Goal: Information Seeking & Learning: Compare options

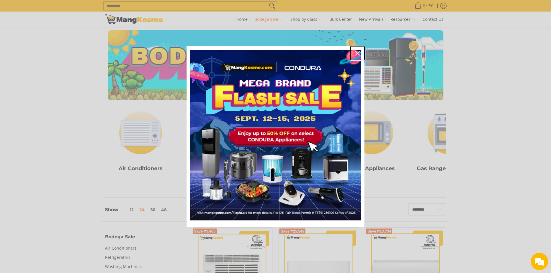
click at [357, 53] on icon "close icon" at bounding box center [357, 53] width 5 height 5
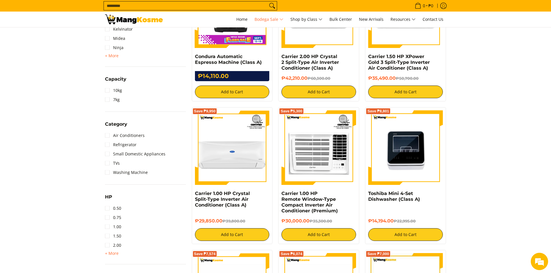
scroll to position [405, 0]
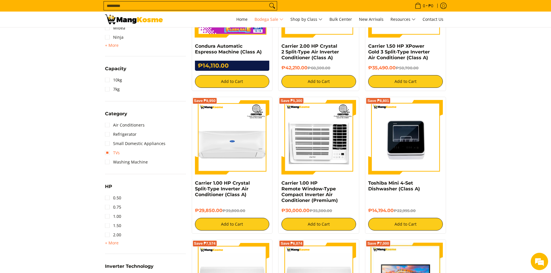
click at [114, 153] on link "TVs" at bounding box center [112, 152] width 15 height 9
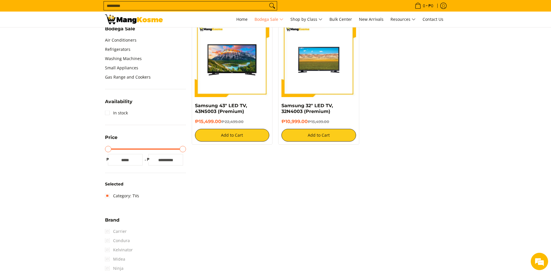
scroll to position [176, 0]
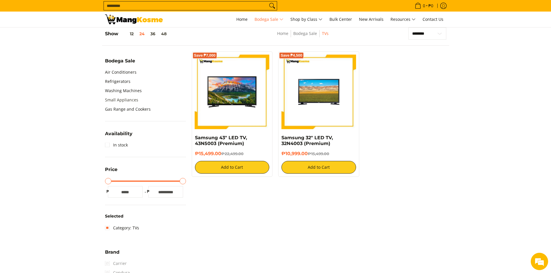
click at [130, 99] on link "Small Appliances" at bounding box center [121, 99] width 33 height 9
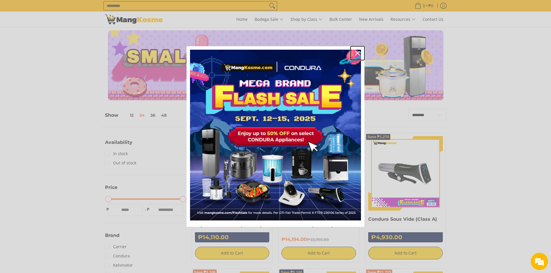
click at [357, 52] on icon "close icon" at bounding box center [357, 53] width 5 height 5
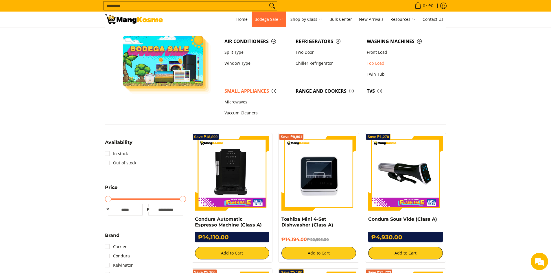
click at [379, 62] on link "Top Load" at bounding box center [399, 63] width 71 height 11
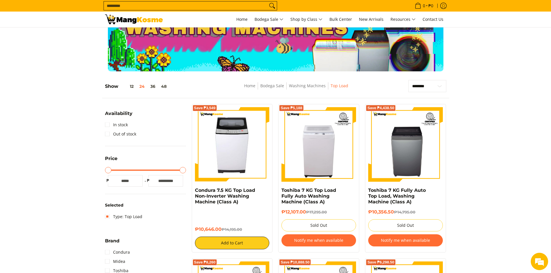
scroll to position [58, 0]
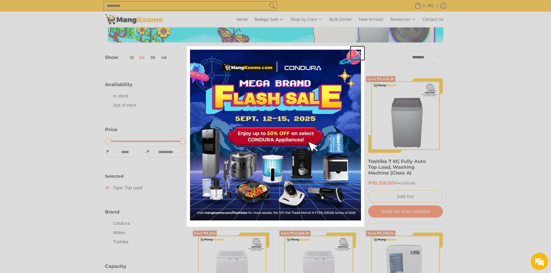
click at [354, 54] on div "Close" at bounding box center [357, 53] width 9 height 9
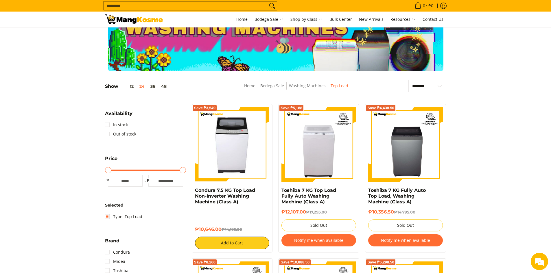
scroll to position [0, 0]
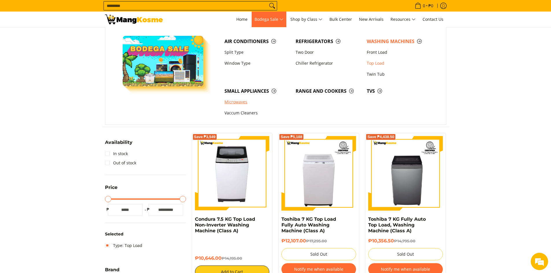
click at [239, 100] on link "Microwaves" at bounding box center [257, 102] width 71 height 11
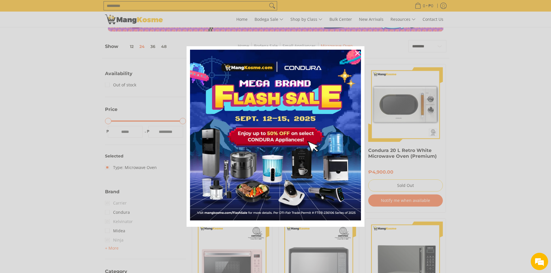
scroll to position [87, 0]
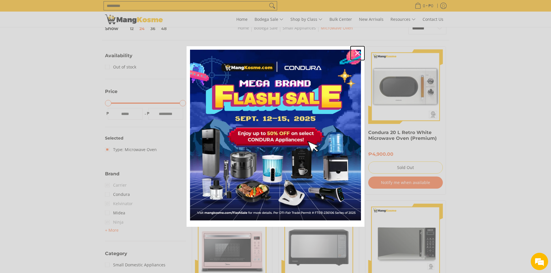
click at [355, 53] on div "Close" at bounding box center [357, 53] width 9 height 9
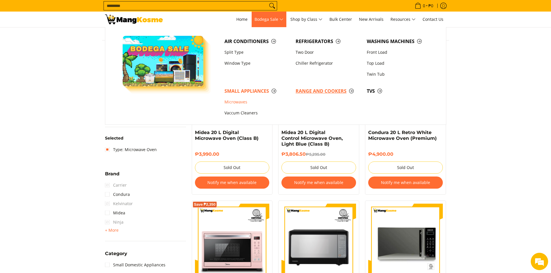
click at [325, 91] on span "Range and Cookers" at bounding box center [328, 91] width 65 height 7
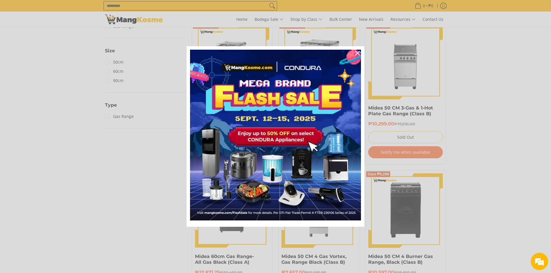
scroll to position [181, 0]
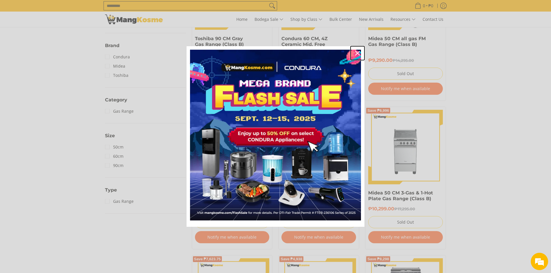
click at [359, 56] on div "Close" at bounding box center [357, 53] width 9 height 9
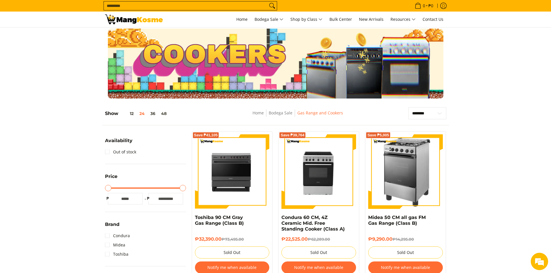
scroll to position [0, 0]
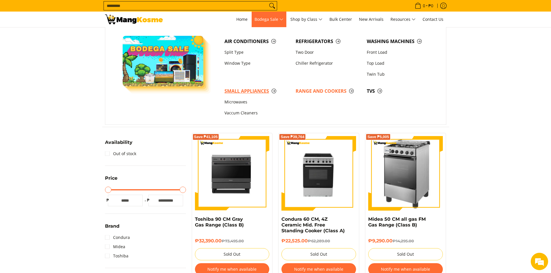
click at [258, 89] on span "Small Appliances" at bounding box center [256, 91] width 65 height 7
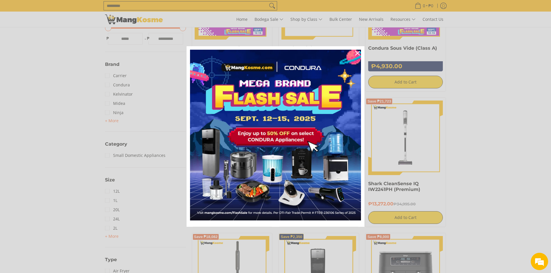
scroll to position [174, 0]
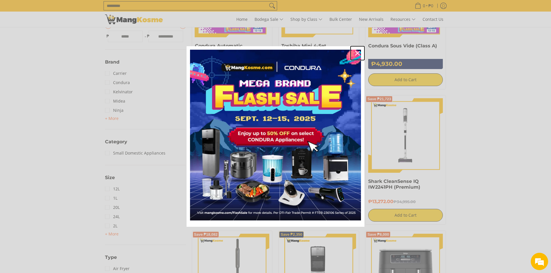
click at [357, 54] on icon "close icon" at bounding box center [357, 53] width 5 height 5
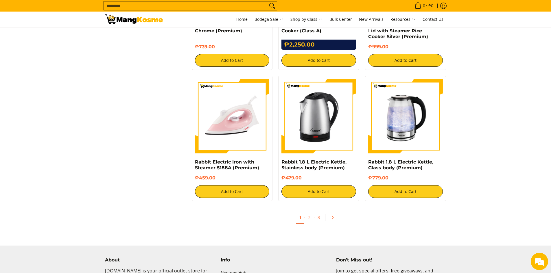
scroll to position [1128, 0]
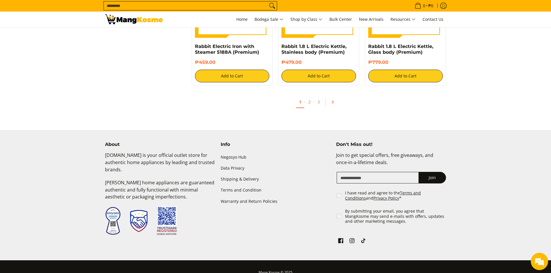
click at [331, 102] on icon "Pagination" at bounding box center [333, 102] width 4 height 4
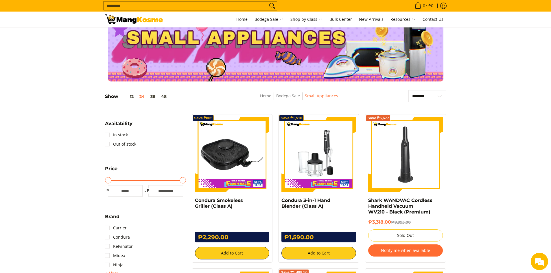
scroll to position [29, 0]
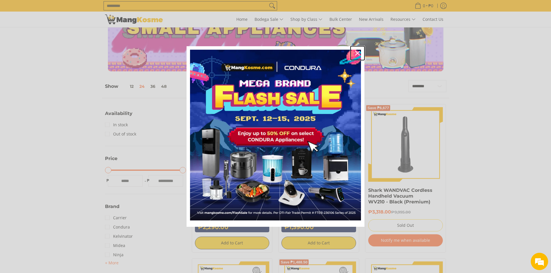
click at [358, 56] on div "Close" at bounding box center [357, 53] width 9 height 9
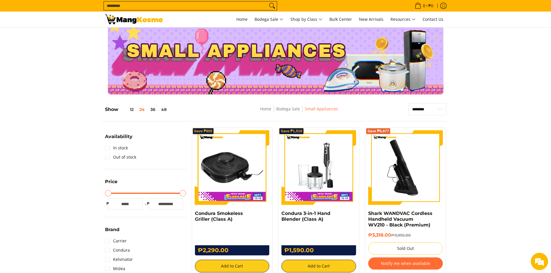
scroll to position [0, 0]
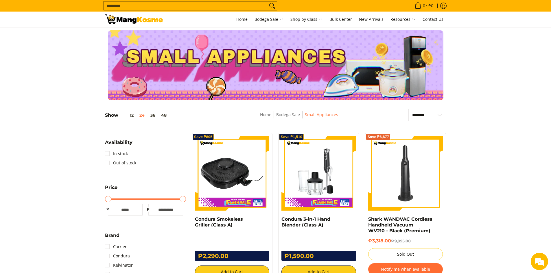
click at [186, 7] on input "Search..." at bounding box center [186, 5] width 164 height 9
type input "**********"
click at [268, 1] on button "Search" at bounding box center [272, 5] width 9 height 9
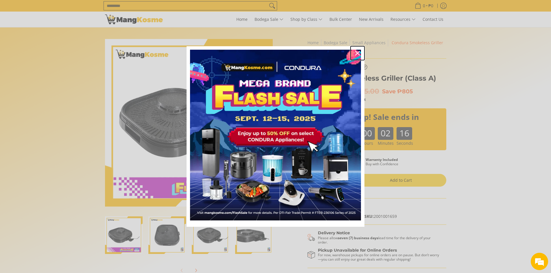
click at [215, 53] on icon "close icon" at bounding box center [357, 53] width 5 height 5
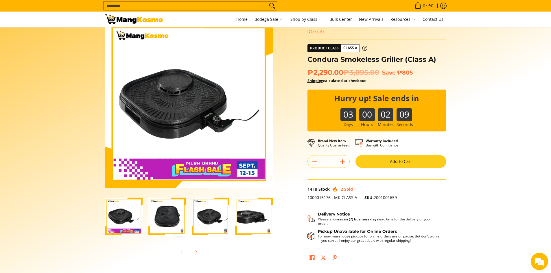
scroll to position [29, 0]
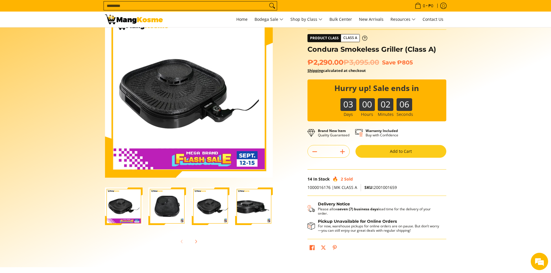
click at [215, 93] on strong "Warranty Included" at bounding box center [382, 130] width 32 height 5
click at [215, 93] on icon at bounding box center [359, 133] width 8 height 8
drag, startPoint x: 359, startPoint y: 131, endPoint x: 403, endPoint y: 132, distance: 44.2
click at [215, 93] on div "Warranty Included Buy with Confidence" at bounding box center [379, 132] width 49 height 10
drag, startPoint x: 370, startPoint y: 134, endPoint x: 409, endPoint y: 134, distance: 39.3
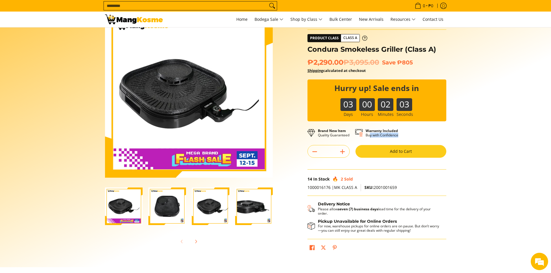
click at [215, 93] on div "Brand New Item Quality Guaranteed Warranty Included Buy with Confidence" at bounding box center [376, 133] width 139 height 12
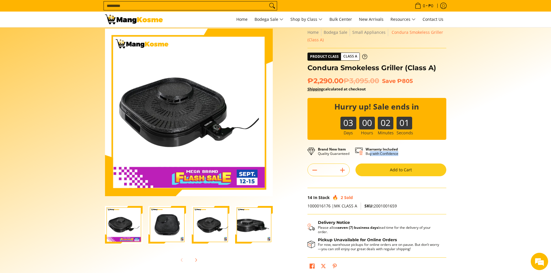
scroll to position [0, 0]
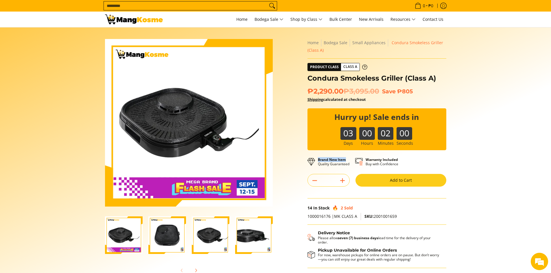
drag, startPoint x: 317, startPoint y: 162, endPoint x: 350, endPoint y: 161, distance: 33.0
click at [215, 93] on div "Brand New Item Quality Guaranteed" at bounding box center [331, 161] width 48 height 10
click at [215, 93] on p "Warranty Included Buy with Confidence" at bounding box center [382, 162] width 33 height 9
drag, startPoint x: 350, startPoint y: 159, endPoint x: 396, endPoint y: 160, distance: 46.0
click at [215, 93] on div "Brand New Item Quality Guaranteed Warranty Included Buy with Confidence" at bounding box center [355, 162] width 97 height 12
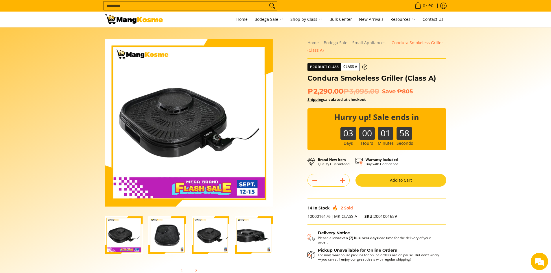
click at [215, 93] on p "Warranty Included Buy with Confidence" at bounding box center [382, 162] width 33 height 9
click at [215, 93] on icon at bounding box center [359, 162] width 8 height 8
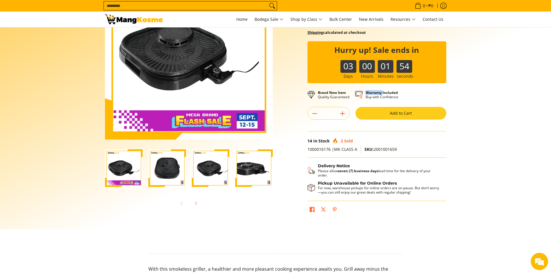
scroll to position [87, 0]
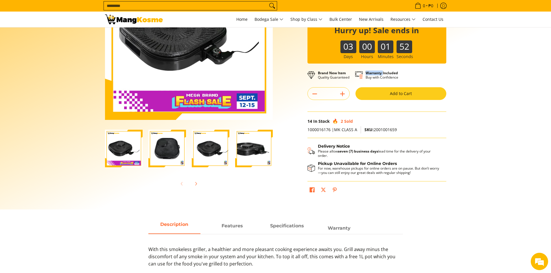
click at [168, 93] on img "condura-smokeless-griller-full-view-mang-kosme" at bounding box center [167, 149] width 38 height 38
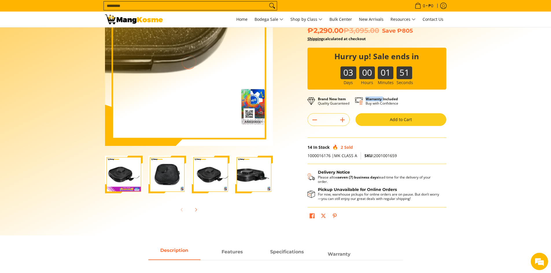
scroll to position [29, 0]
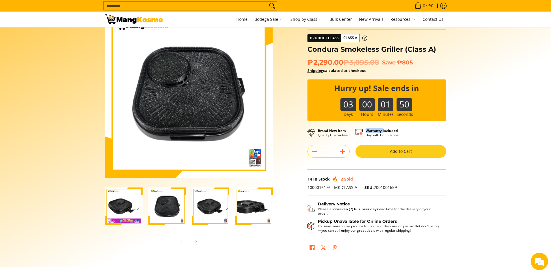
click at [215, 93] on img "condura-smokeless-griller-close-up-view-mang-kosme" at bounding box center [254, 207] width 38 height 38
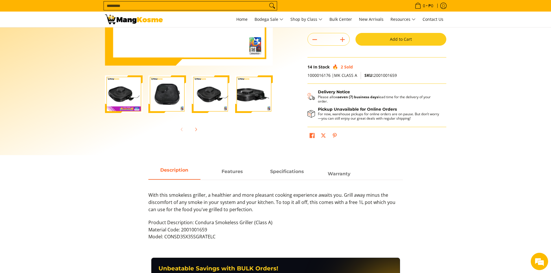
scroll to position [145, 0]
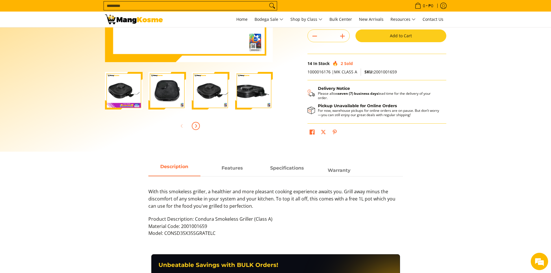
click at [192, 93] on span "Next" at bounding box center [195, 126] width 7 height 7
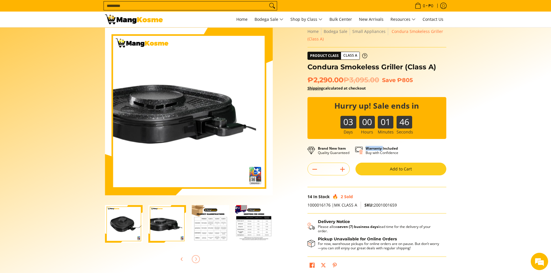
scroll to position [0, 0]
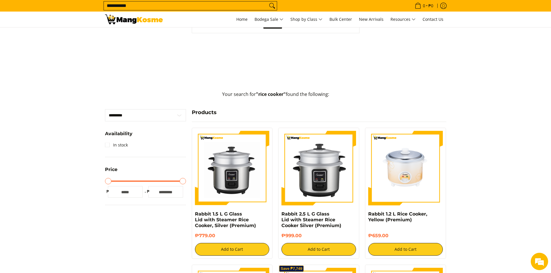
scroll to position [87, 0]
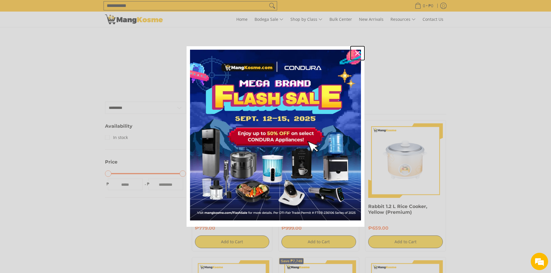
click at [357, 54] on icon "close icon" at bounding box center [357, 53] width 5 height 5
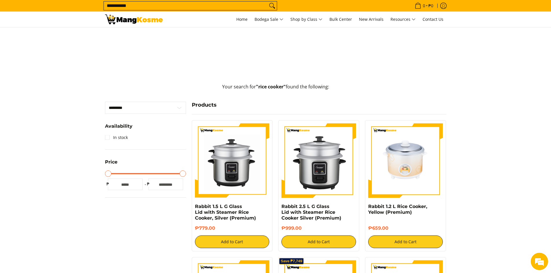
click at [165, 7] on input "**********" at bounding box center [186, 5] width 164 height 9
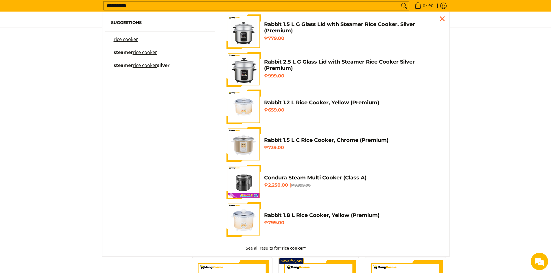
click at [165, 7] on input "**********" at bounding box center [252, 5] width 296 height 9
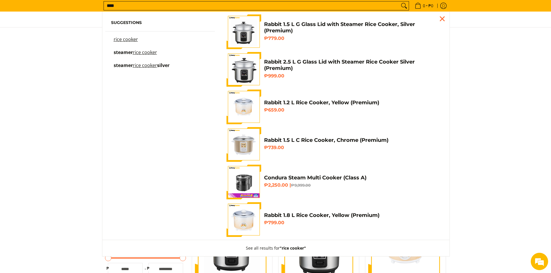
scroll to position [0, 0]
type input "*********"
click at [399, 1] on button "Search" at bounding box center [403, 5] width 9 height 9
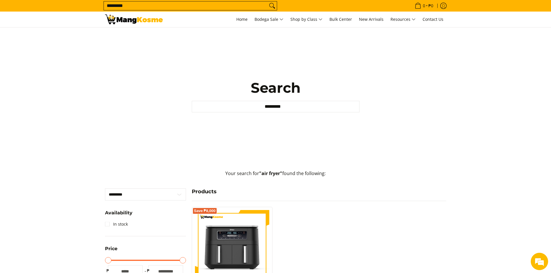
click at [113, 4] on input "*********" at bounding box center [186, 5] width 164 height 9
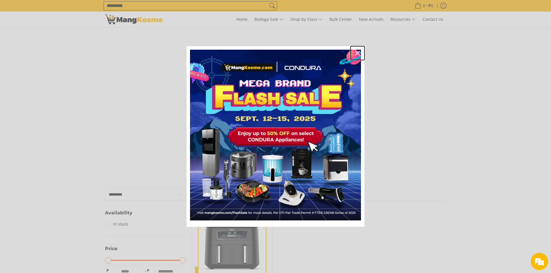
click at [355, 53] on icon "close icon" at bounding box center [357, 53] width 5 height 5
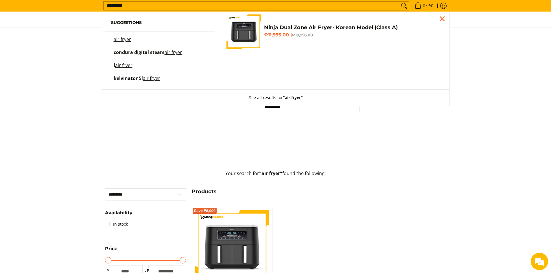
click at [114, 6] on input "*********" at bounding box center [252, 5] width 296 height 9
type input "********"
click at [399, 1] on button "Search" at bounding box center [403, 5] width 9 height 9
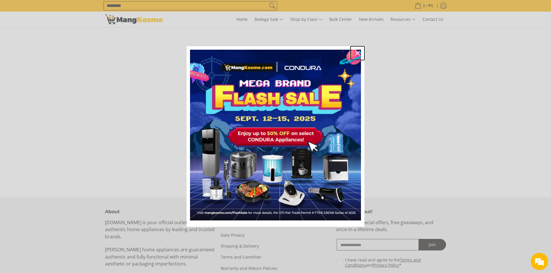
click at [354, 54] on div "Close" at bounding box center [357, 53] width 9 height 9
